Goal: Task Accomplishment & Management: Use online tool/utility

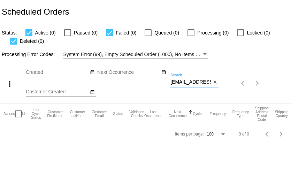
click at [185, 83] on input "[EMAIL_ADDRESS][PERSON_NAME][DOMAIN_NAME]" at bounding box center [190, 82] width 41 height 6
paste input "[EMAIL_ADDRESS][DOMAIN_NAME]"
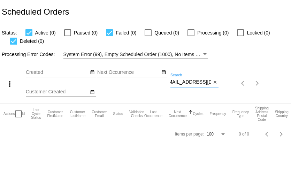
type input "[EMAIL_ADDRESS][DOMAIN_NAME]"
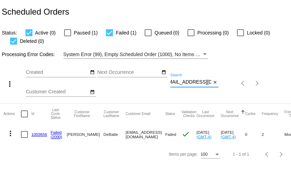
scroll to position [0, 0]
click at [37, 134] on link "1003656" at bounding box center [39, 134] width 16 height 5
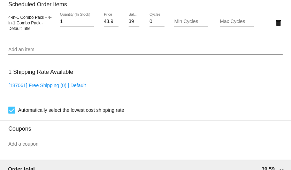
scroll to position [530, 0]
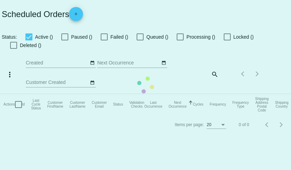
checkbox input "true"
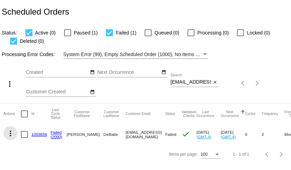
click at [11, 133] on mat-icon "more_vert" at bounding box center [10, 133] width 8 height 8
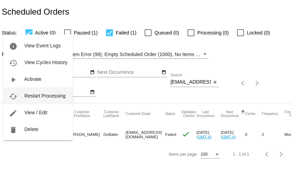
click at [44, 97] on span "Restart Processing" at bounding box center [44, 96] width 41 height 6
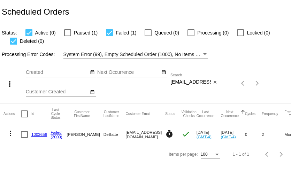
click at [183, 80] on input "[EMAIL_ADDRESS][DOMAIN_NAME]" at bounding box center [190, 82] width 41 height 6
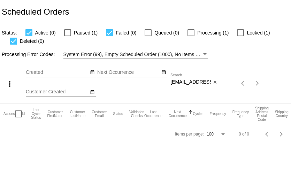
click at [185, 85] on input "[EMAIL_ADDRESS][DOMAIN_NAME]" at bounding box center [190, 82] width 41 height 6
click at [185, 85] on input "lynde929@yahoo.com" at bounding box center [190, 82] width 41 height 6
click at [141, 85] on div "Sep Jan Feb Mar Apr Su Mo" at bounding box center [98, 83] width 144 height 39
click at [188, 35] on div at bounding box center [190, 32] width 7 height 7
click at [190, 36] on input "Processing (1)" at bounding box center [190, 36] width 0 height 0
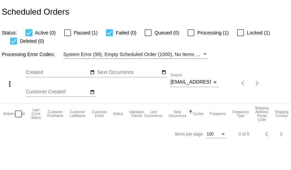
checkbox input "true"
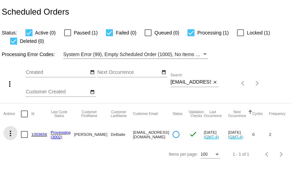
click at [11, 133] on mat-icon "more_vert" at bounding box center [10, 133] width 8 height 8
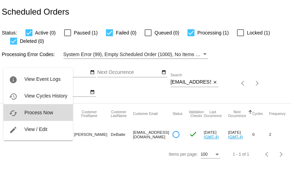
click at [27, 120] on button "cached Process Now" at bounding box center [37, 112] width 69 height 17
